Goal: Task Accomplishment & Management: Complete application form

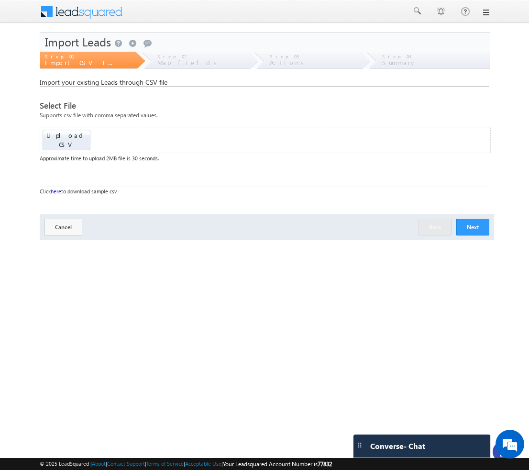
click at [517, 53] on body "Menu Bhavya Bhavy a@bea con.l i" at bounding box center [264, 147] width 529 height 295
click at [470, 219] on button "Next" at bounding box center [472, 227] width 33 height 17
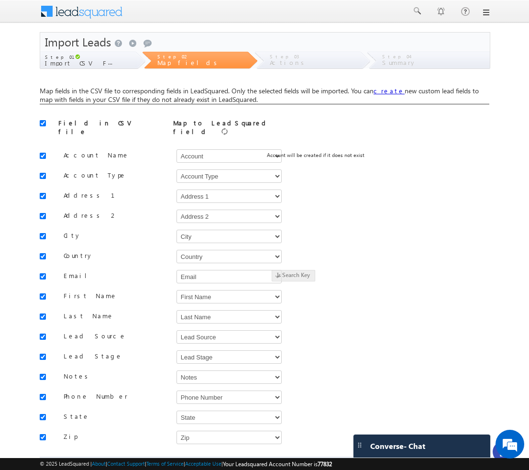
click at [88, 11] on span at bounding box center [87, 10] width 69 height 17
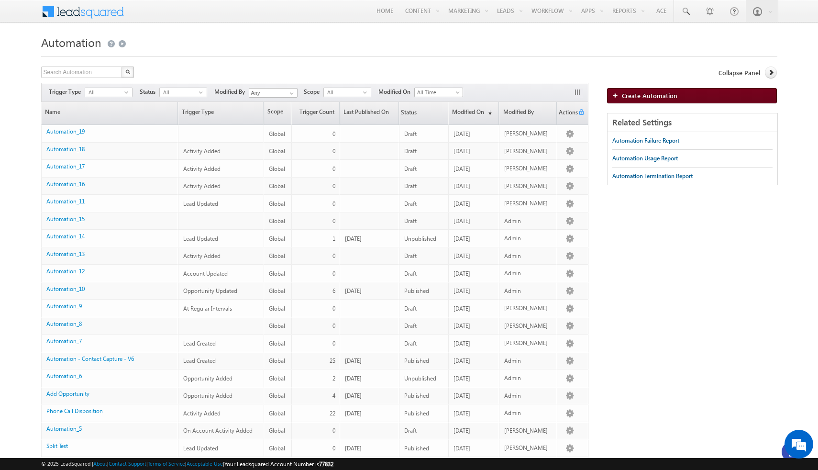
click at [529, 97] on span "Create Automation" at bounding box center [649, 95] width 55 height 8
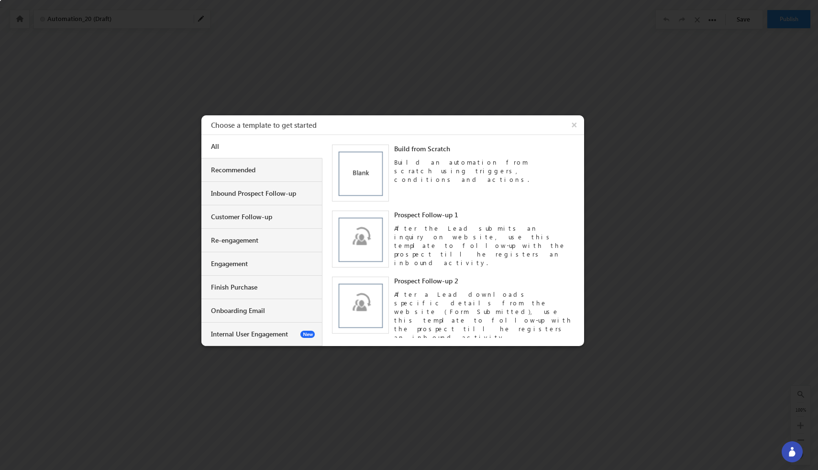
click at [421, 72] on div at bounding box center [409, 235] width 818 height 470
click at [337, 26] on div at bounding box center [409, 235] width 818 height 470
click at [732, 196] on div at bounding box center [409, 235] width 818 height 470
click at [576, 125] on button "×" at bounding box center [575, 124] width 18 height 19
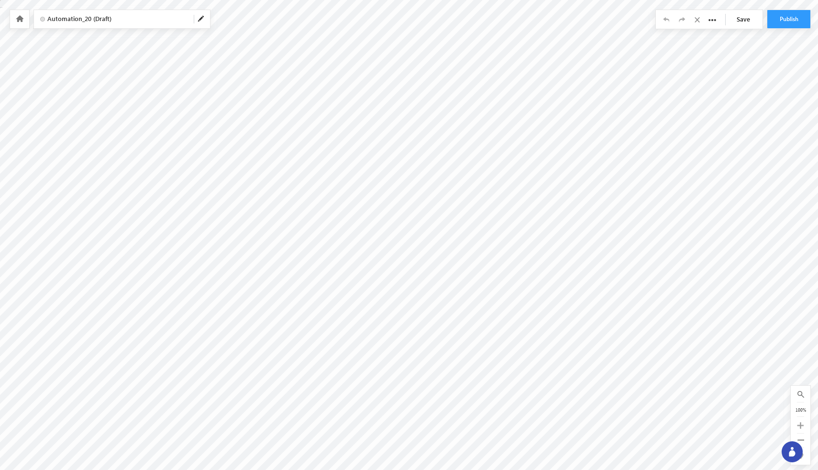
click at [24, 24] on div at bounding box center [19, 19] width 19 height 18
click at [16, 19] on icon at bounding box center [20, 18] width 8 height 7
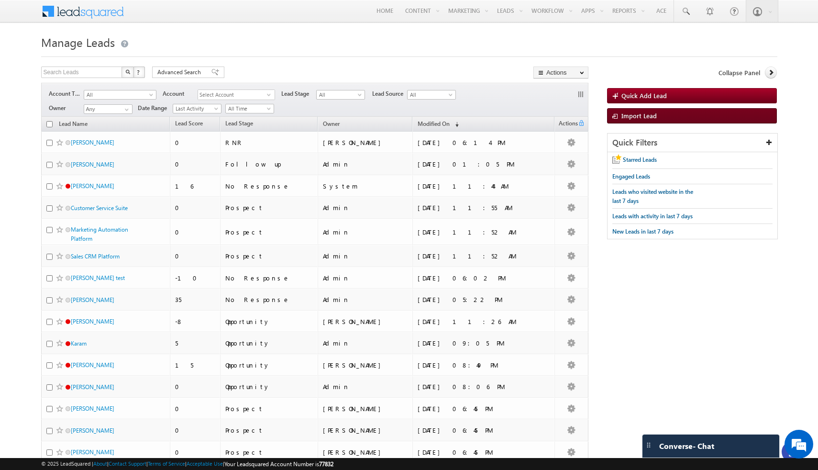
click at [631, 120] on span "Import Lead" at bounding box center [638, 115] width 35 height 8
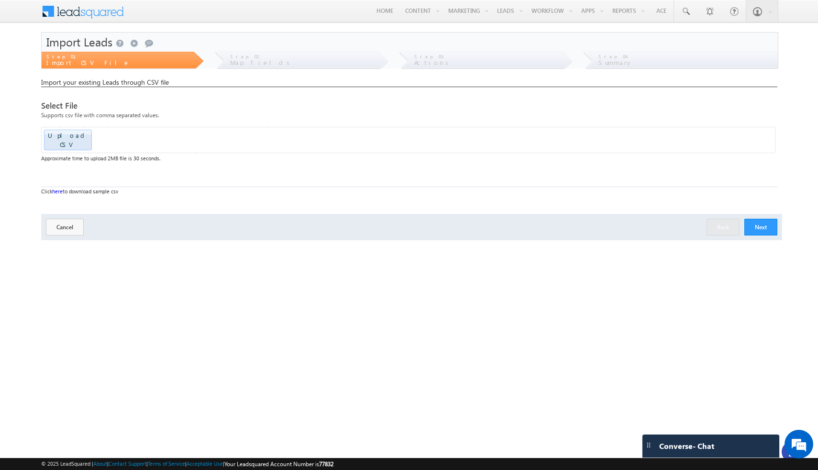
click at [762, 219] on button "Next" at bounding box center [760, 227] width 33 height 17
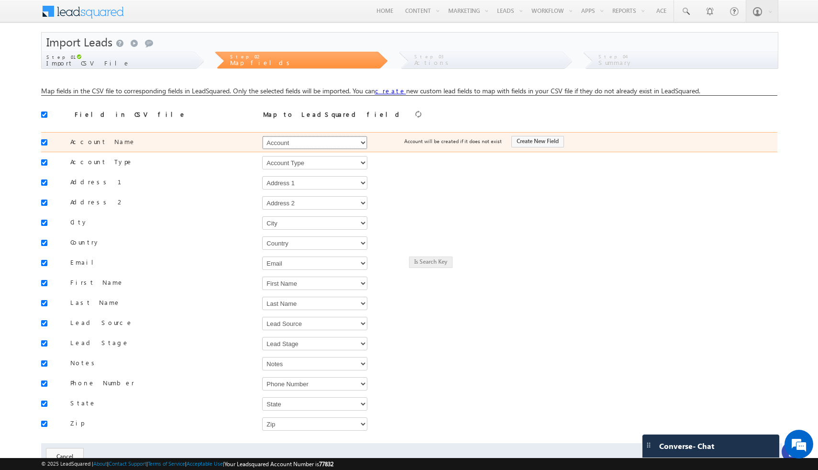
click at [361, 144] on select "Select Select Account Account Type Account Onwer Account Source Address 1 Addre…" at bounding box center [314, 142] width 105 height 13
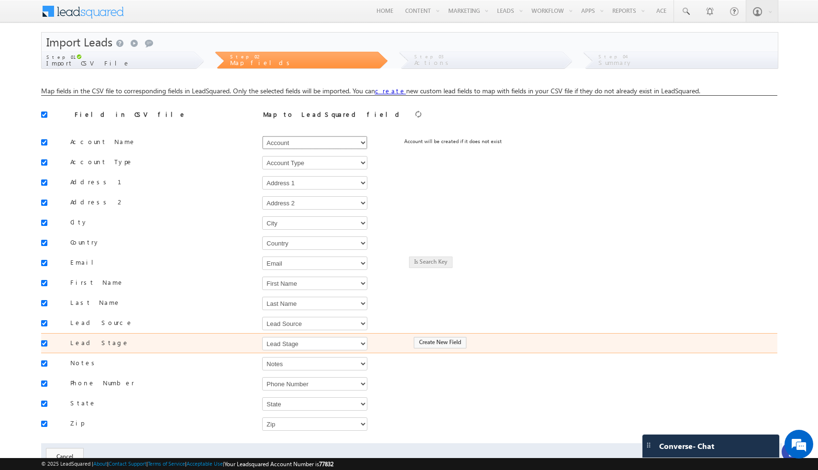
scroll to position [38, 0]
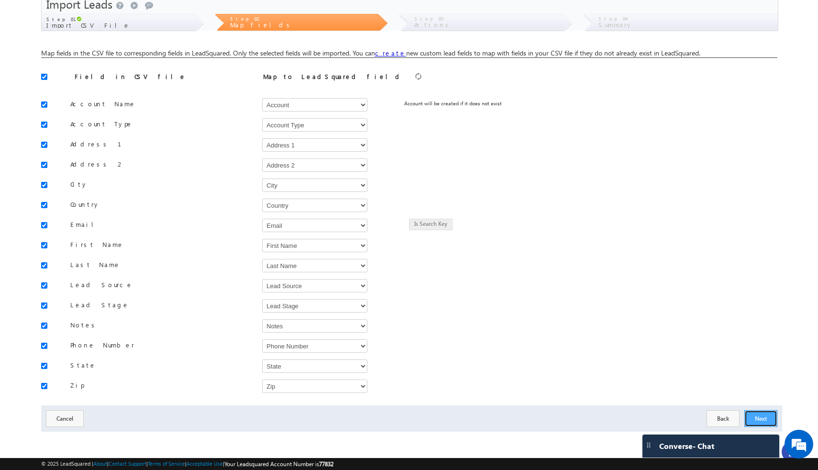
click at [758, 418] on button "Next" at bounding box center [760, 418] width 33 height 17
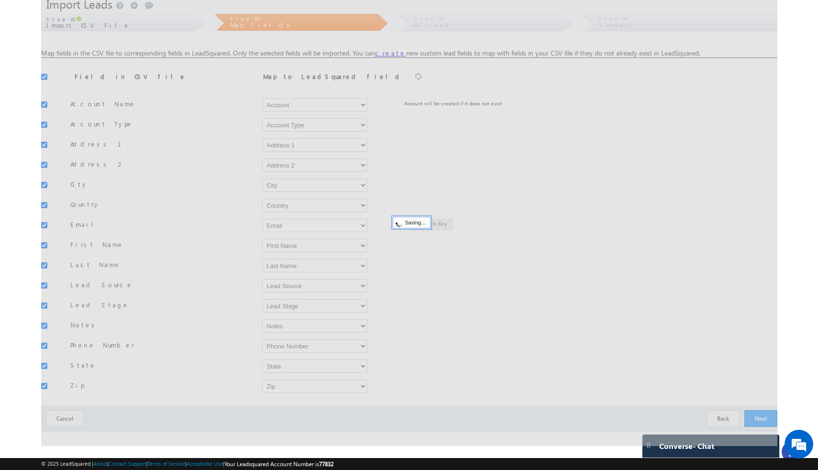
scroll to position [0, 0]
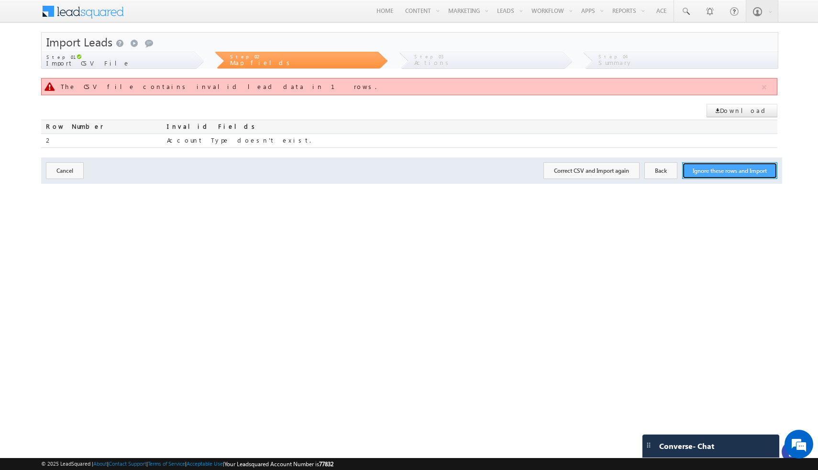
click at [717, 171] on button "Ignore these rows and Import" at bounding box center [729, 170] width 95 height 17
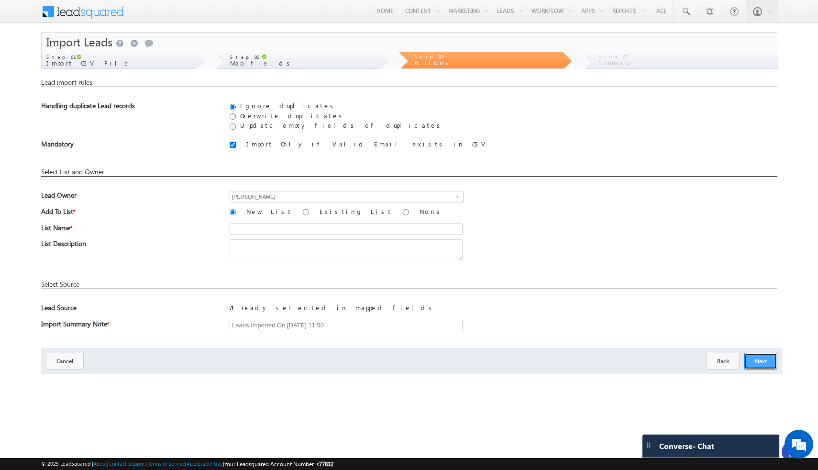
click at [762, 359] on button "Next" at bounding box center [760, 361] width 33 height 17
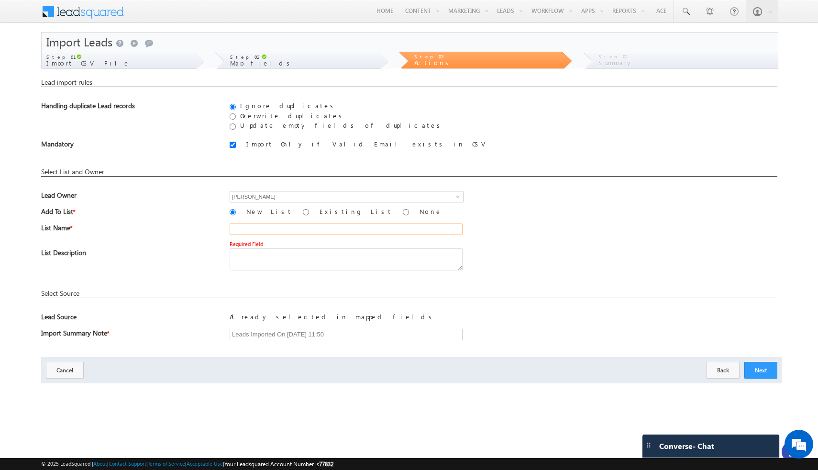
click at [308, 232] on input "text" at bounding box center [346, 228] width 233 height 11
type input "ok"
click at [763, 377] on button "Next" at bounding box center [760, 370] width 33 height 17
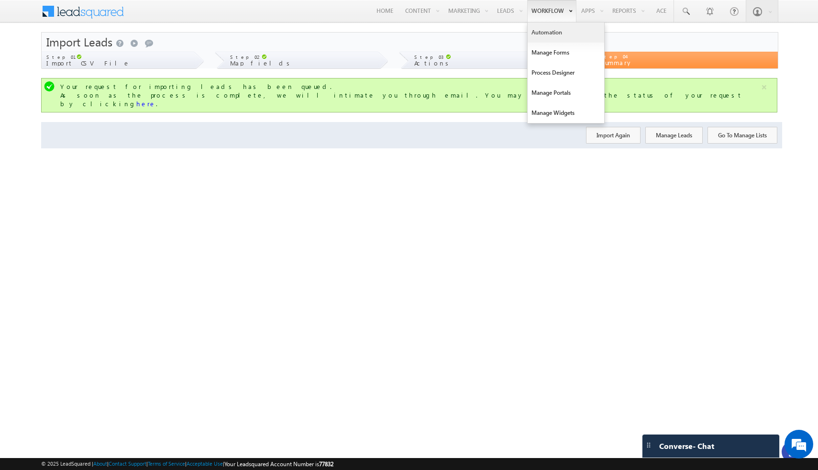
click at [553, 34] on link "Automation" at bounding box center [566, 32] width 77 height 20
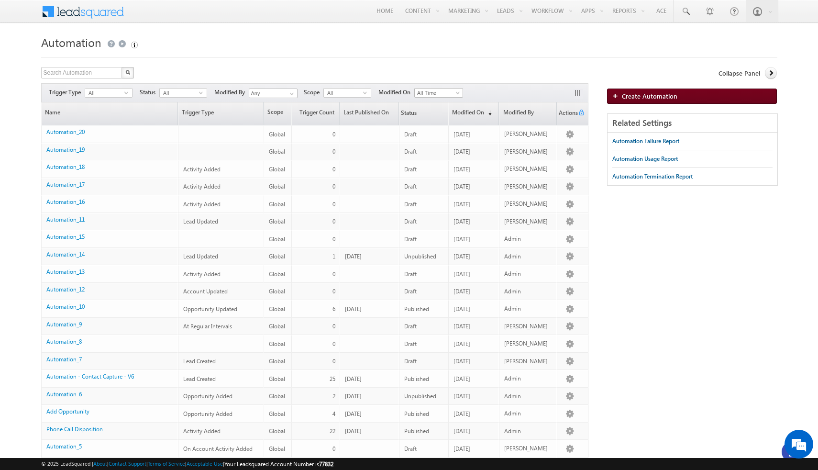
click at [629, 99] on span "Create Automation" at bounding box center [649, 96] width 55 height 8
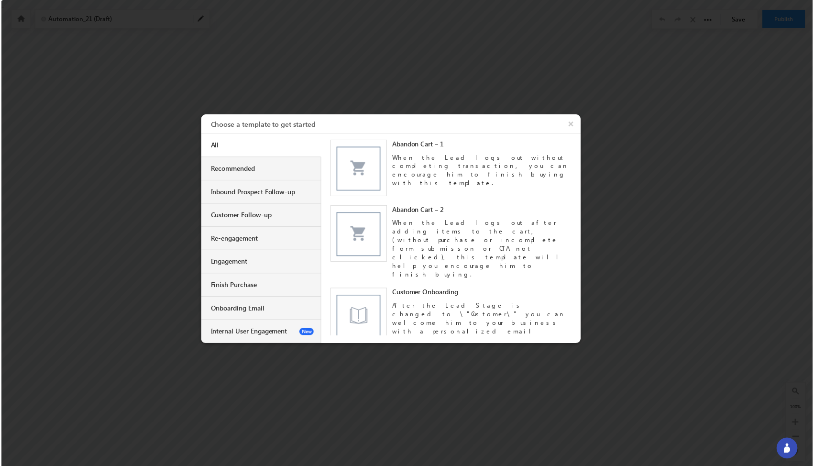
scroll to position [716, 0]
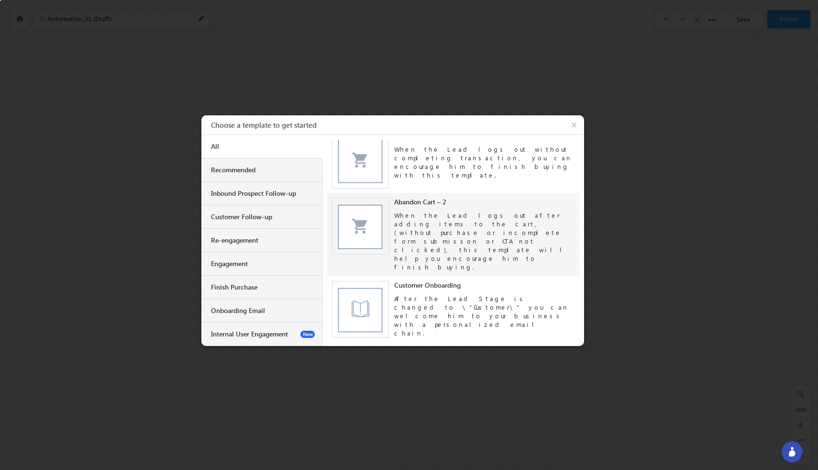
click at [416, 206] on div "When the Lead logs out after adding items to the cart, (without purchase or inc…" at bounding box center [484, 238] width 180 height 65
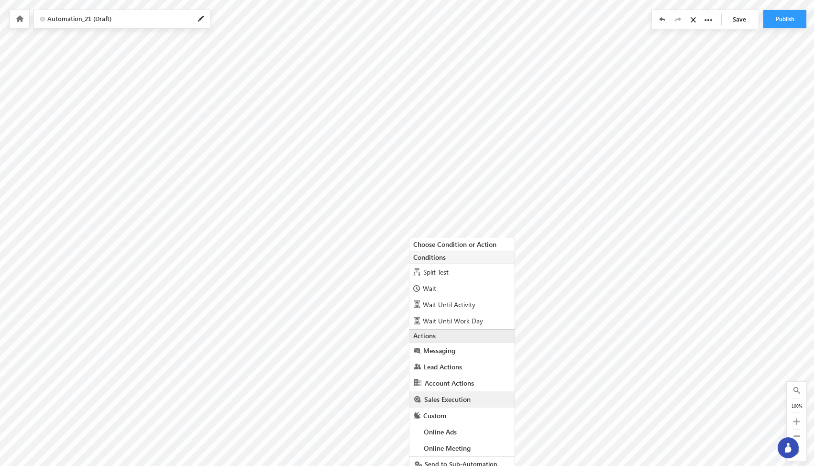
scroll to position [0, 0]
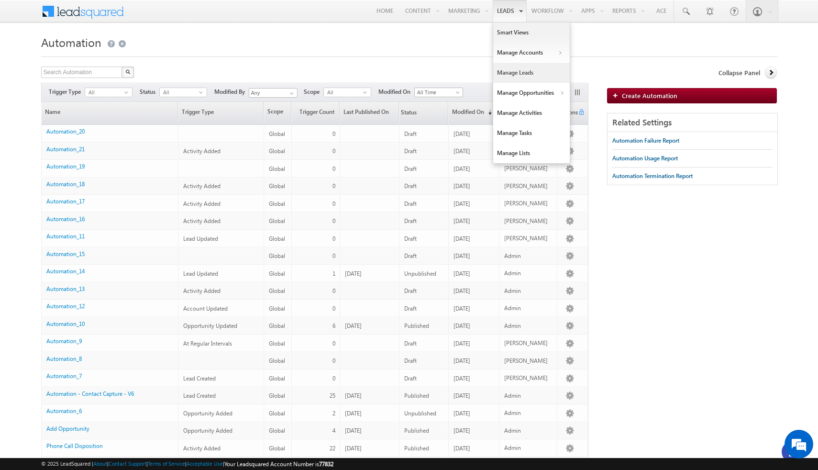
click at [516, 74] on link "Manage Leads" at bounding box center [531, 73] width 77 height 20
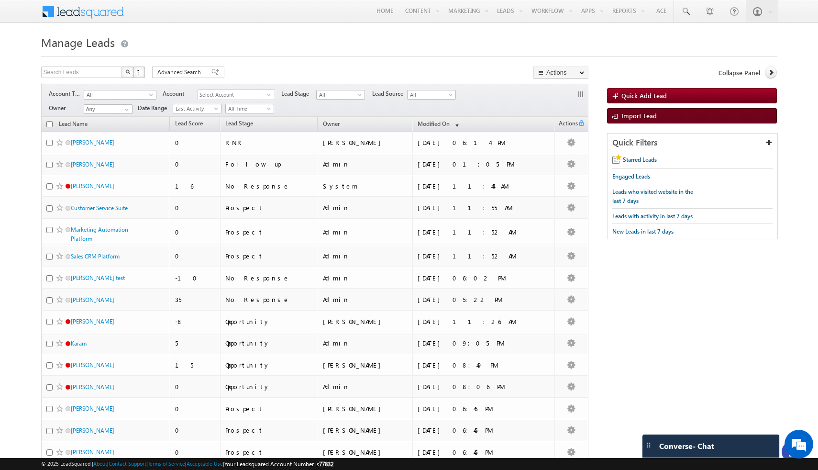
click at [653, 120] on span "Import Lead" at bounding box center [638, 115] width 35 height 8
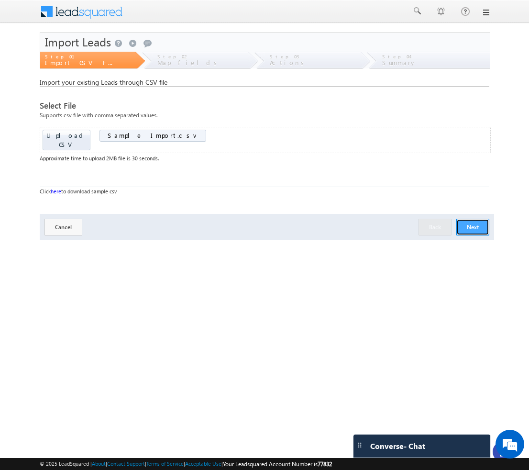
click at [476, 219] on button "Next" at bounding box center [472, 227] width 33 height 17
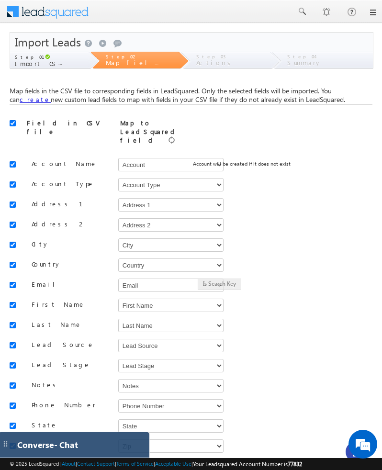
drag, startPoint x: 211, startPoint y: 446, endPoint x: 0, endPoint y: 444, distance: 211.5
click at [0, 444] on div "Converse - Chat" at bounding box center [74, 444] width 151 height 25
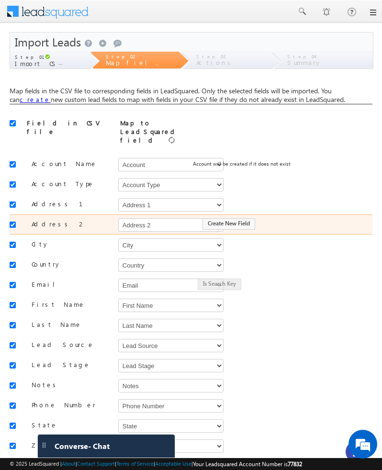
scroll to position [52, 0]
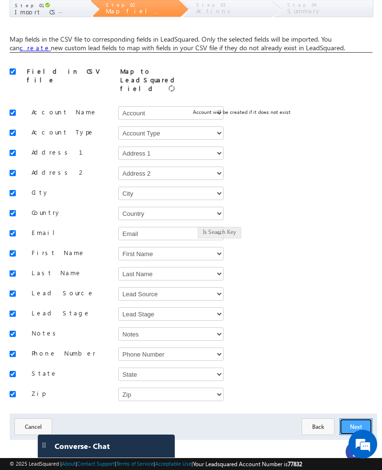
click at [349, 418] on button "Next" at bounding box center [355, 426] width 33 height 17
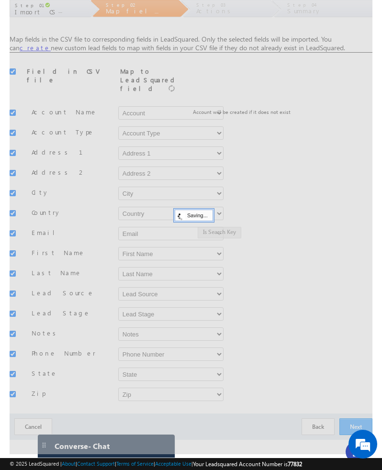
scroll to position [0, 0]
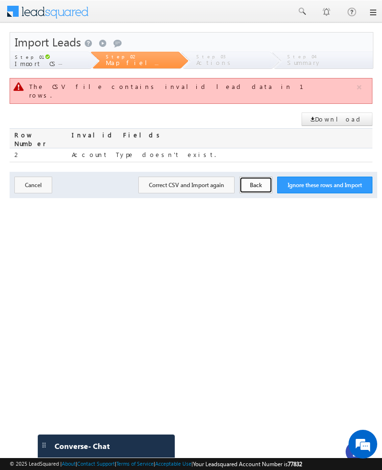
click at [258, 177] on button "Back" at bounding box center [255, 185] width 33 height 17
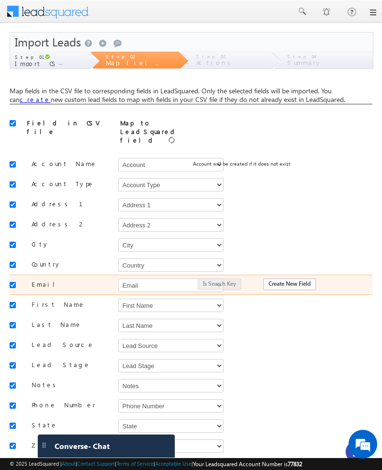
scroll to position [52, 0]
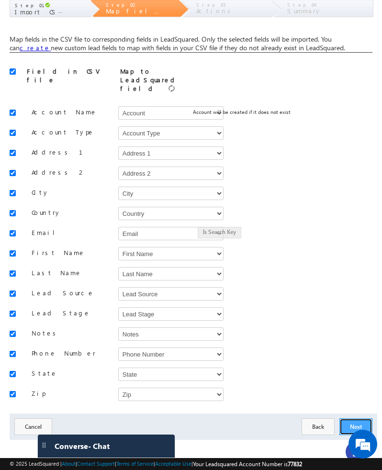
click at [348, 418] on button "Next" at bounding box center [355, 426] width 33 height 17
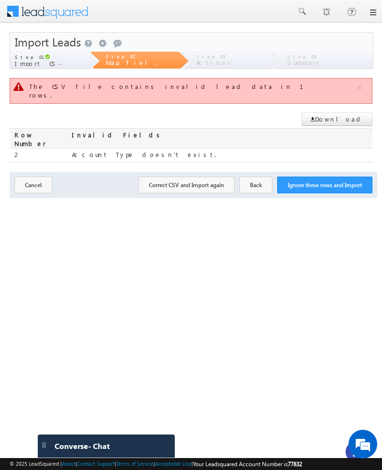
scroll to position [0, 0]
click at [335, 177] on button "Ignore these rows and Import" at bounding box center [324, 185] width 95 height 17
click at [332, 177] on button "Ignore these rows and Import" at bounding box center [324, 185] width 95 height 17
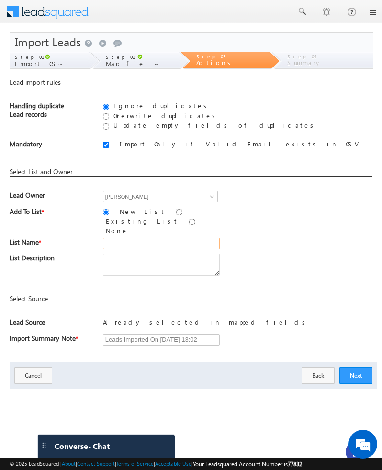
click at [153, 238] on input "text" at bounding box center [161, 243] width 117 height 11
type input "ok"
click at [347, 367] on button "Next" at bounding box center [355, 375] width 33 height 17
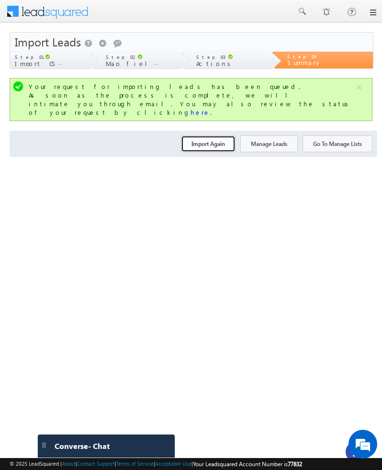
click at [210, 135] on button "Import Again" at bounding box center [208, 143] width 55 height 17
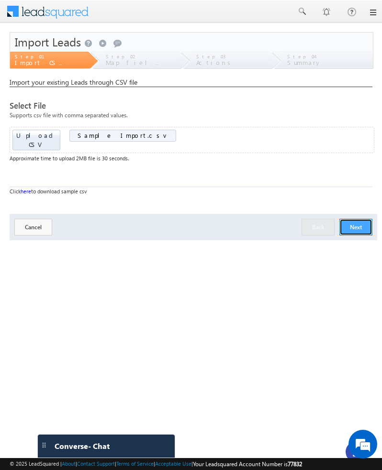
click at [353, 219] on button "Next" at bounding box center [355, 227] width 33 height 17
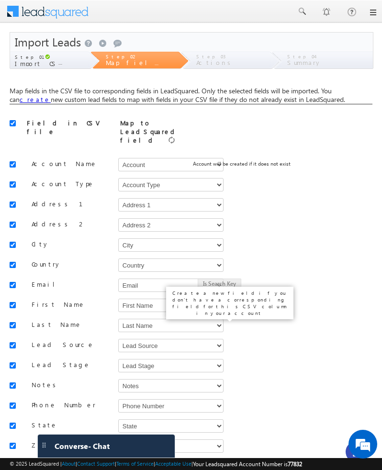
scroll to position [52, 0]
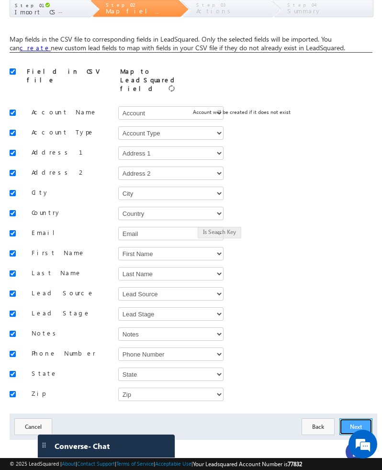
click at [349, 418] on button "Next" at bounding box center [355, 426] width 33 height 17
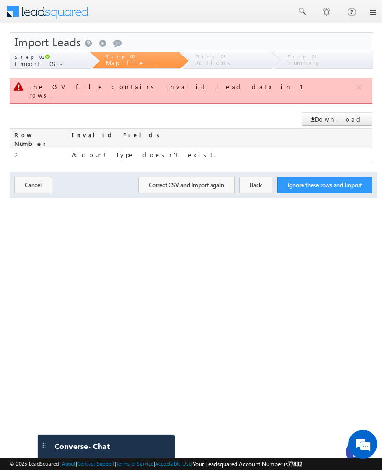
scroll to position [0, 0]
click at [297, 177] on button "Ignore these rows and Import" at bounding box center [324, 185] width 95 height 17
